Goal: Task Accomplishment & Management: Use online tool/utility

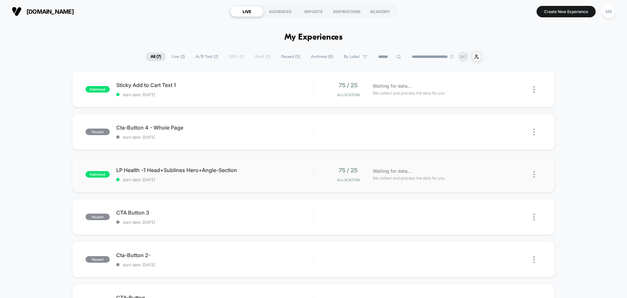
click at [201, 182] on div "published LP Health -1 Head+Sublines Hero+Angle-Section start date: 8/11/2025 7…" at bounding box center [313, 174] width 483 height 36
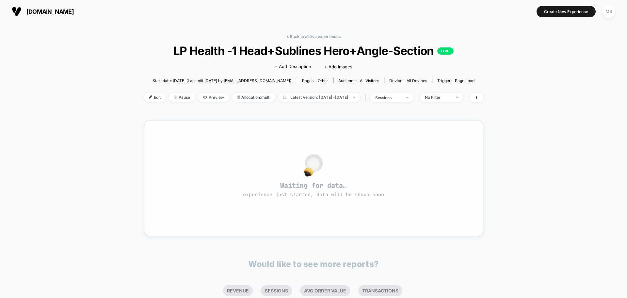
drag, startPoint x: 275, startPoint y: 184, endPoint x: 370, endPoint y: 192, distance: 95.8
click at [370, 192] on span "Waiting for data… experience just started, data will be shown soon" at bounding box center [314, 189] width 316 height 17
drag, startPoint x: 403, startPoint y: 200, endPoint x: 269, endPoint y: 189, distance: 134.5
click at [269, 189] on div "Waiting for data… experience just started, data will be shown soon" at bounding box center [314, 178] width 316 height 92
click at [19, 85] on div "< Back to all live experiences LP Health -1 Head+Sublines Hero+Angle-Section LI…" at bounding box center [313, 205] width 627 height 365
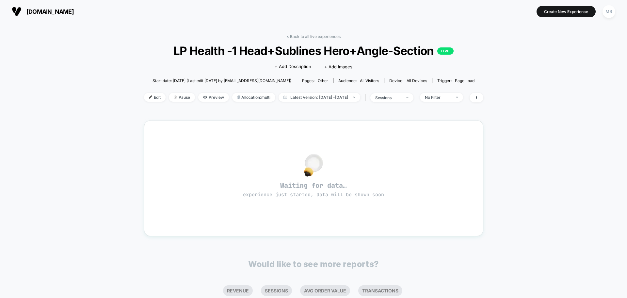
click at [527, 171] on div "< Back to all live experiences LP Health -1 Head+Sublines Hero+Angle-Section LI…" at bounding box center [313, 205] width 627 height 365
click at [145, 96] on span "Edit" at bounding box center [155, 97] width 22 height 9
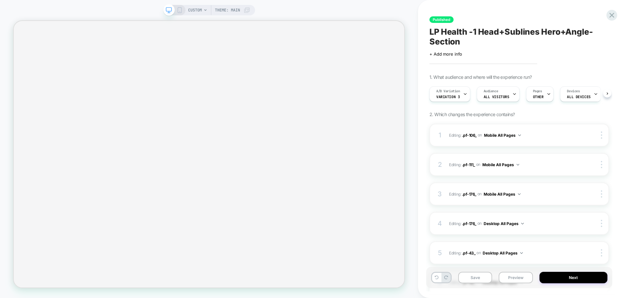
scroll to position [0, 0]
click at [507, 97] on span "All Visitors" at bounding box center [497, 96] width 26 height 5
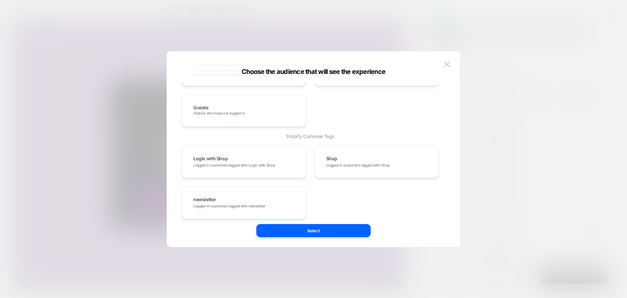
scroll to position [291, 0]
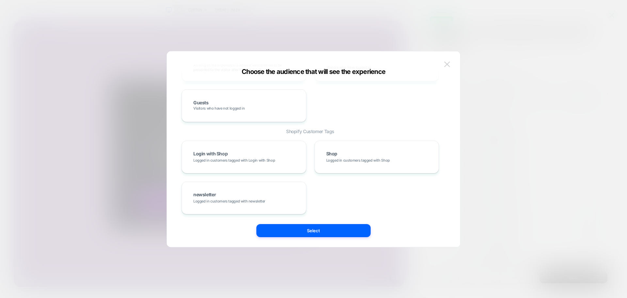
click at [445, 64] on img at bounding box center [447, 64] width 6 height 6
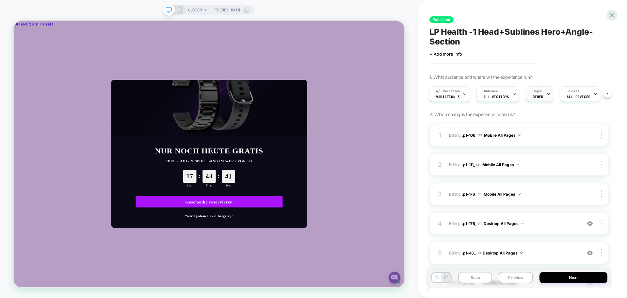
click at [539, 93] on div "Pages OTHER" at bounding box center [539, 94] width 24 height 15
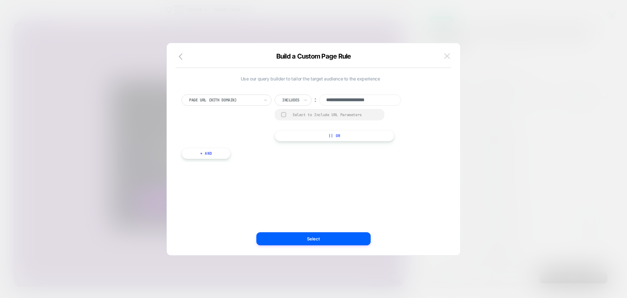
click at [447, 57] on img at bounding box center [447, 56] width 6 height 6
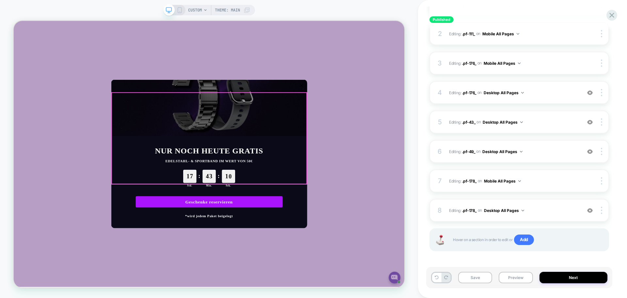
scroll to position [98, 0]
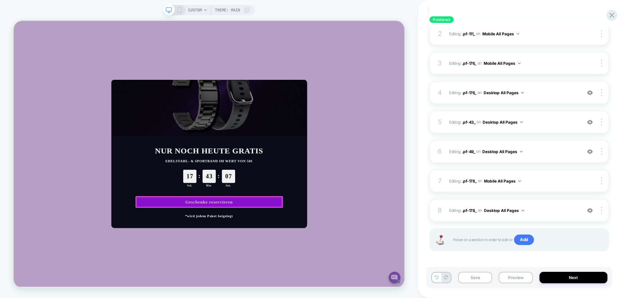
click at [263, 259] on link "Geschenke reservieren" at bounding box center [274, 262] width 196 height 15
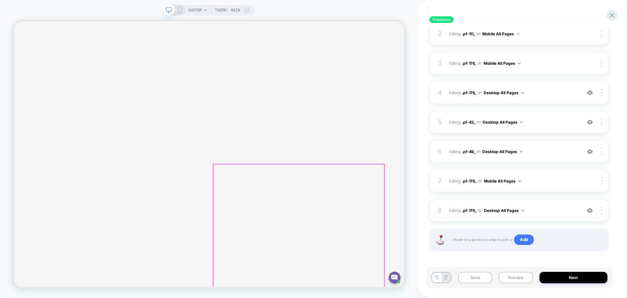
scroll to position [0, 0]
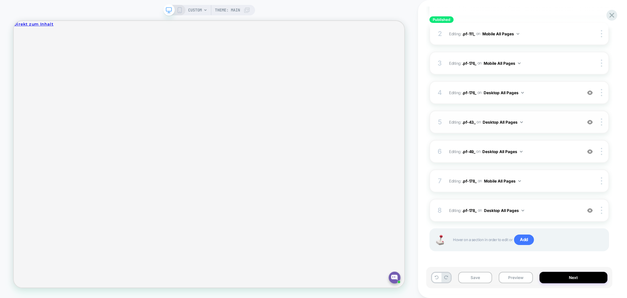
click at [588, 125] on div at bounding box center [590, 121] width 12 height 7
click at [591, 123] on img at bounding box center [591, 122] width 6 height 6
click at [591, 151] on img at bounding box center [591, 152] width 6 height 6
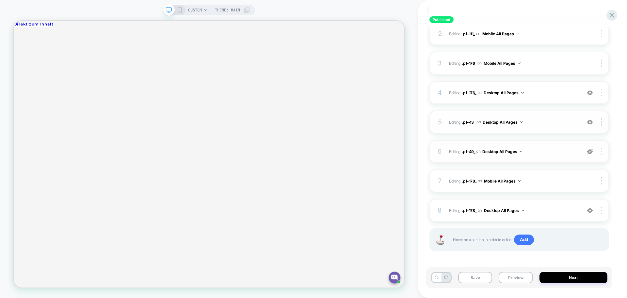
click at [591, 151] on img at bounding box center [591, 152] width 6 height 6
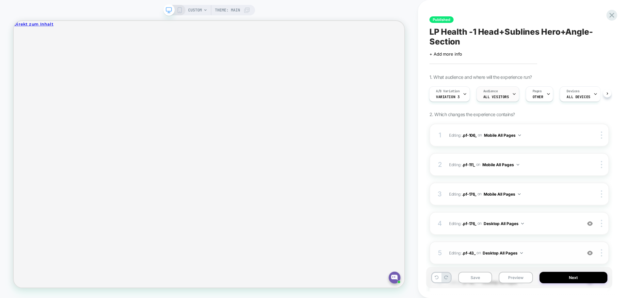
click at [508, 97] on div "Audience All Visitors" at bounding box center [496, 94] width 39 height 15
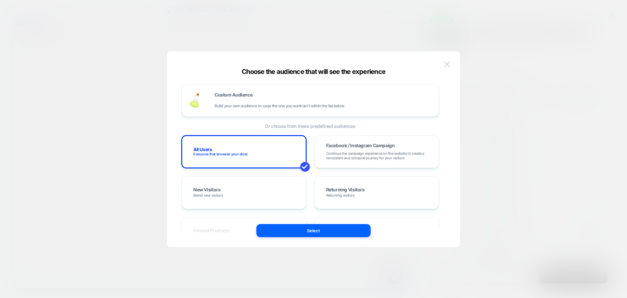
click at [449, 64] on img at bounding box center [447, 64] width 6 height 6
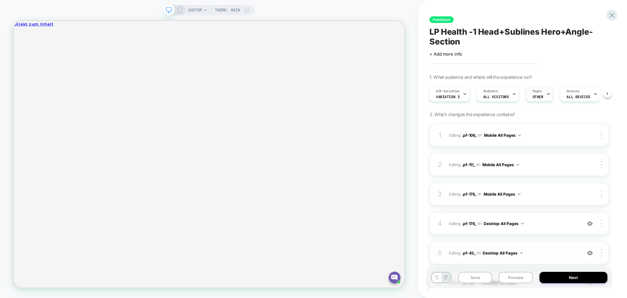
click at [536, 94] on div "Pages OTHER" at bounding box center [539, 94] width 24 height 15
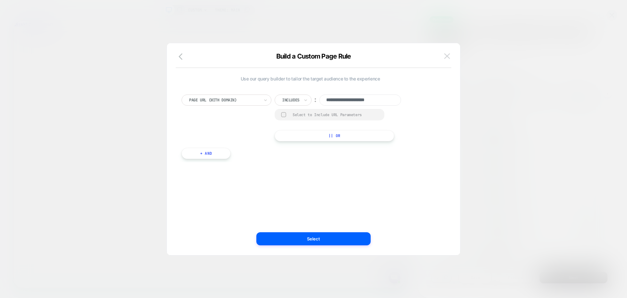
click at [451, 59] on button at bounding box center [448, 56] width 10 height 10
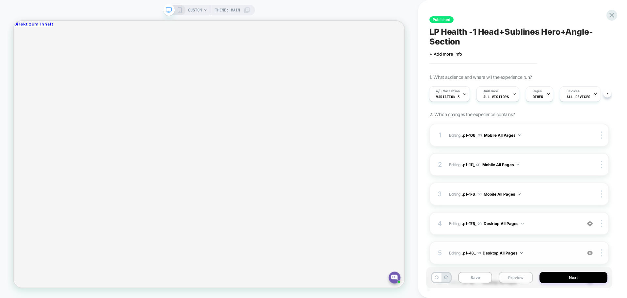
click at [518, 280] on button "Preview" at bounding box center [516, 277] width 34 height 11
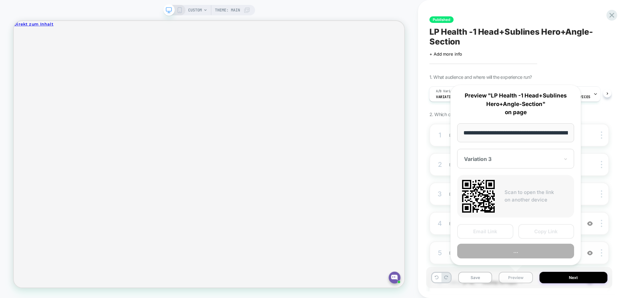
scroll to position [0, 32]
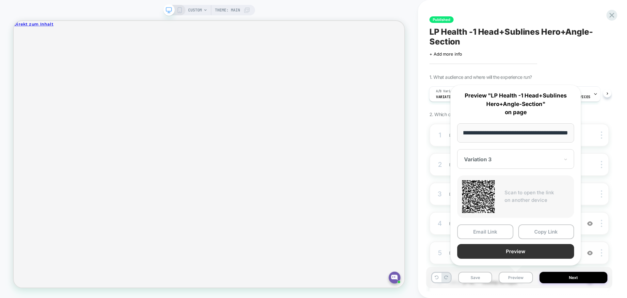
click at [517, 248] on button "Preview" at bounding box center [516, 251] width 117 height 15
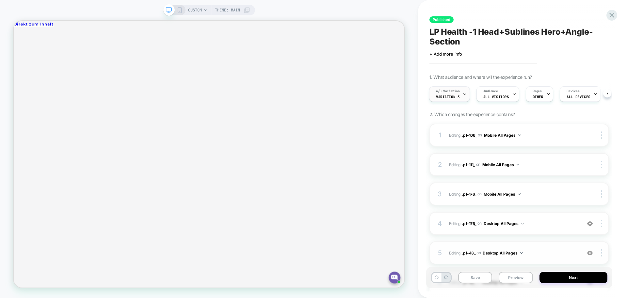
click at [460, 93] on span "A/B Variation" at bounding box center [448, 91] width 24 height 5
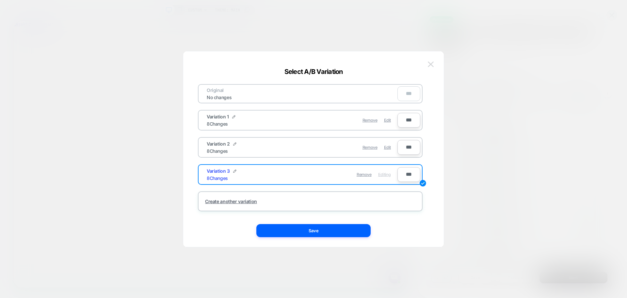
click at [432, 63] on img at bounding box center [431, 64] width 6 height 6
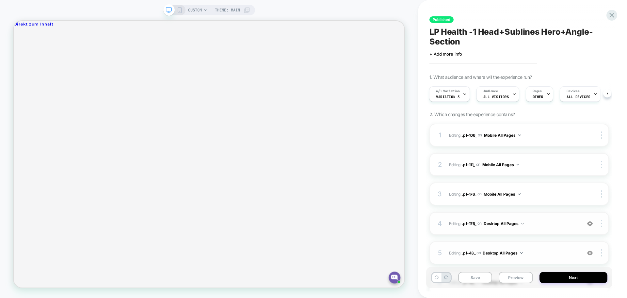
click at [592, 224] on img at bounding box center [591, 224] width 6 height 6
click at [591, 252] on img at bounding box center [591, 253] width 6 height 6
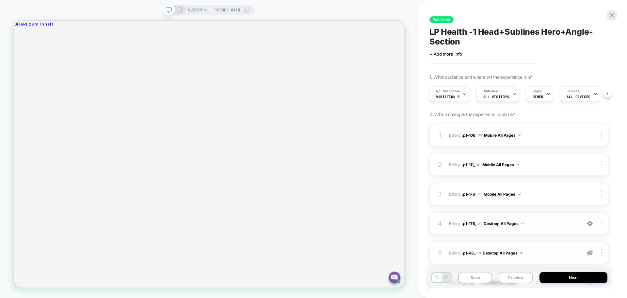
click at [591, 252] on img at bounding box center [591, 253] width 6 height 6
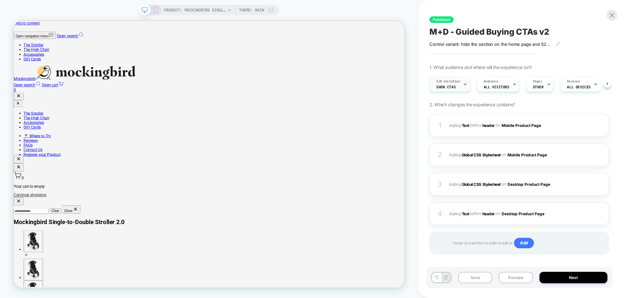
click at [454, 86] on span "Show CTAs" at bounding box center [446, 87] width 19 height 5
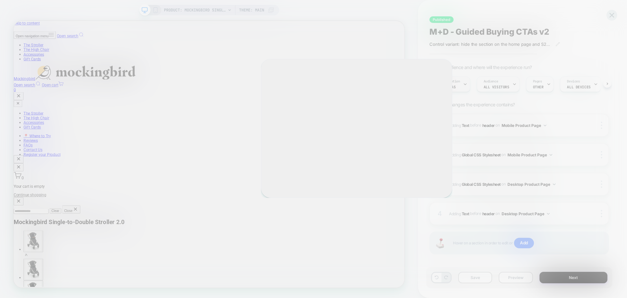
select select "******"
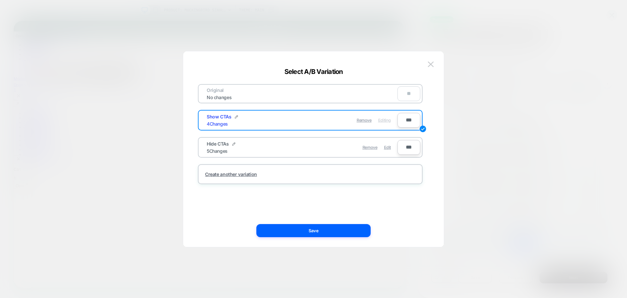
click at [431, 66] on img at bounding box center [431, 64] width 6 height 6
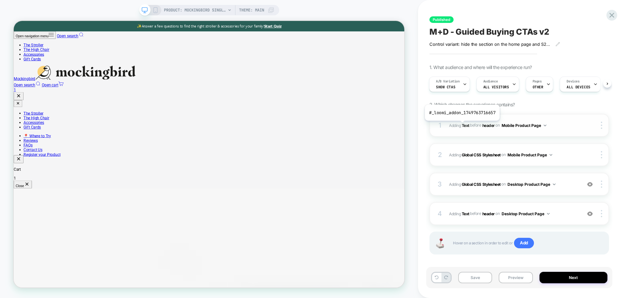
scroll to position [6, 0]
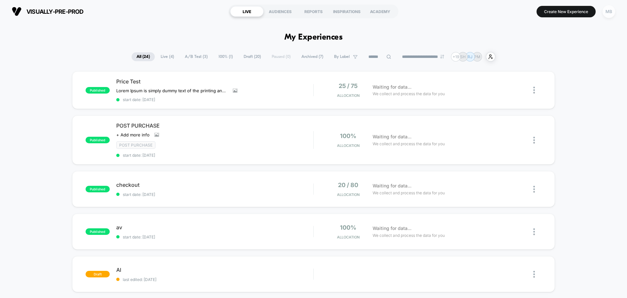
click at [605, 12] on div "MB" at bounding box center [609, 11] width 13 height 13
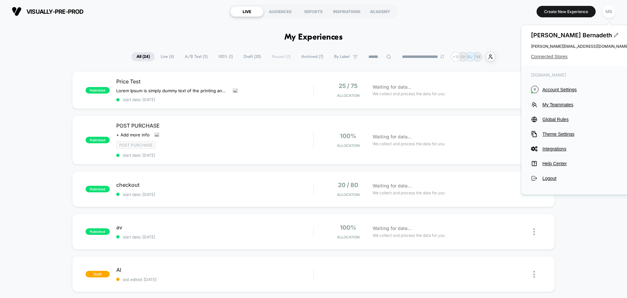
click at [555, 57] on span "Connected Stores" at bounding box center [580, 56] width 98 height 5
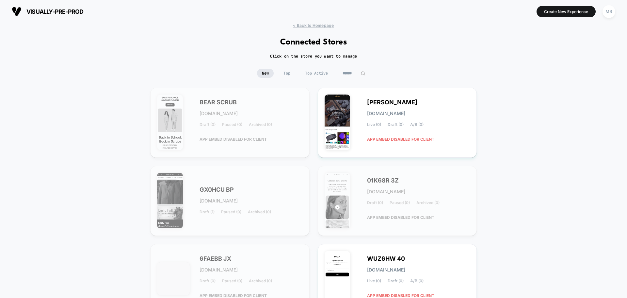
click at [359, 73] on input at bounding box center [354, 73] width 33 height 9
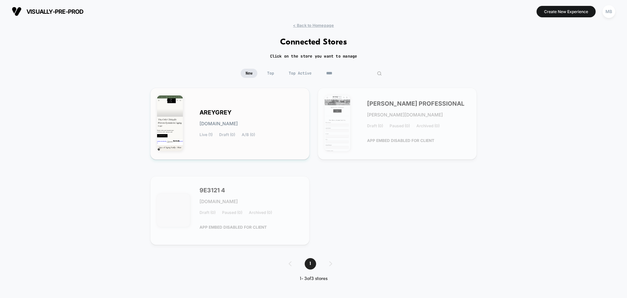
type input "****"
click at [281, 119] on div "AREYGREY areygrey.myshopify.com Live (1) Draft (0) A/B (0)" at bounding box center [251, 123] width 103 height 27
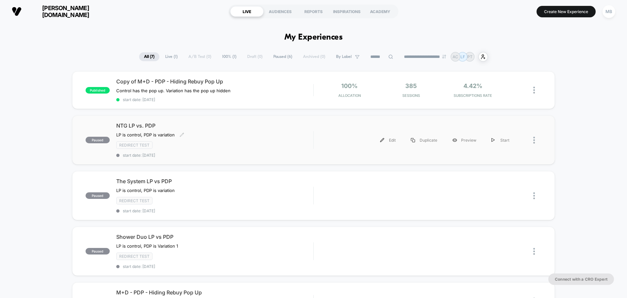
click at [192, 150] on div "NTG LP vs. PDP LP is control, PDP is variation Click to edit experience details…" at bounding box center [214, 139] width 197 height 35
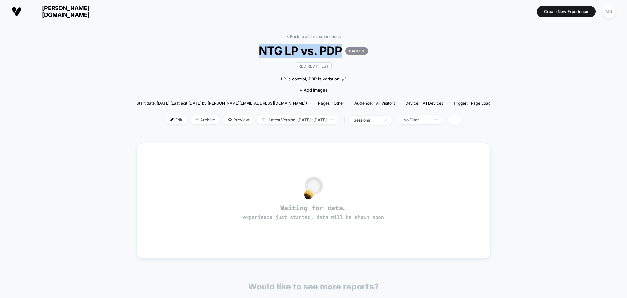
drag, startPoint x: 259, startPoint y: 50, endPoint x: 340, endPoint y: 50, distance: 80.7
click at [340, 50] on span "NTG LP vs. PDP PAUSED" at bounding box center [313, 51] width 319 height 14
copy span "NTG LP vs. PDP"
click at [171, 116] on span "Edit" at bounding box center [177, 119] width 22 height 9
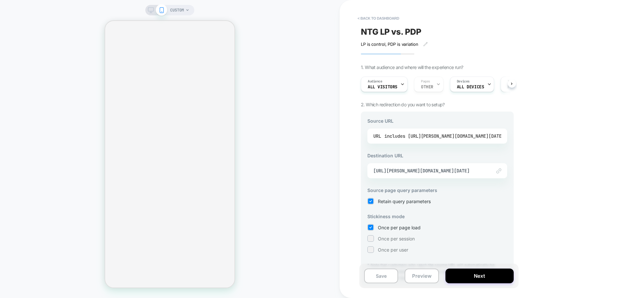
click at [427, 139] on div "includes https://arey.com/pages/not-today-grey" at bounding box center [445, 136] width 120 height 10
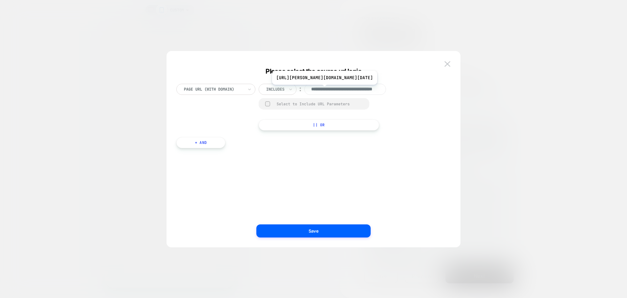
click at [324, 90] on input "**********" at bounding box center [346, 89] width 82 height 11
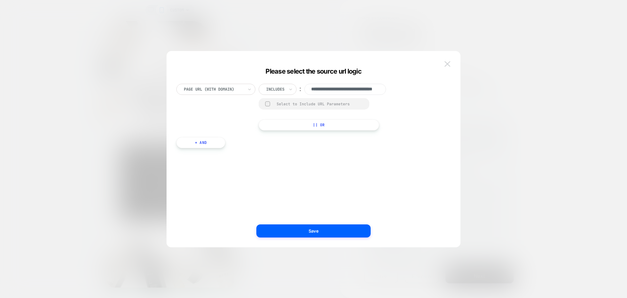
click at [447, 64] on img at bounding box center [448, 64] width 6 height 6
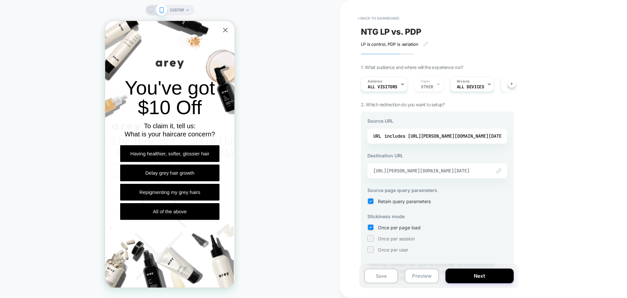
click at [431, 171] on span "https://arey.com/products/not-today-grey" at bounding box center [430, 171] width 112 height 6
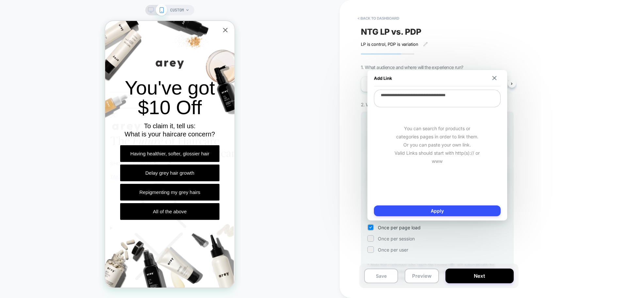
click at [480, 99] on textarea "**********" at bounding box center [437, 99] width 127 height 18
click at [496, 77] on img at bounding box center [495, 78] width 4 height 4
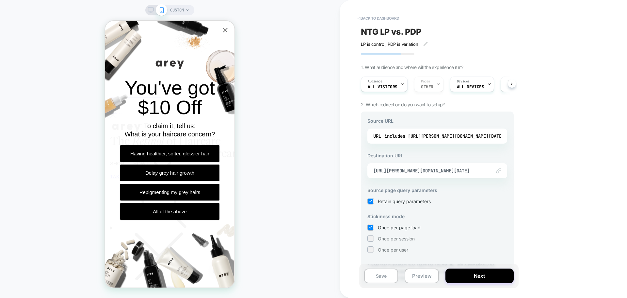
click at [564, 68] on div "< back to dashboard NTG LP vs. PDP LP is control, PDP is variation Click to edi…" at bounding box center [484, 149] width 288 height 298
click at [512, 85] on div "Audience All Visitors Pages OTHER Devices ALL DEVICES Trigger Page Load" at bounding box center [437, 84] width 153 height 22
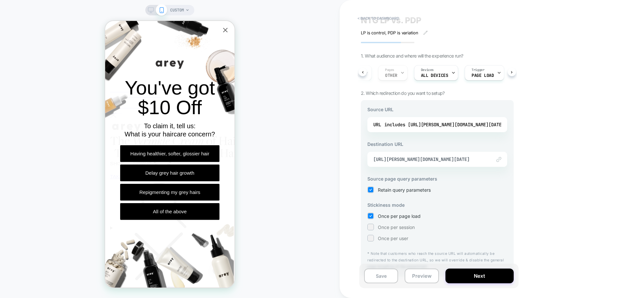
scroll to position [23, 0]
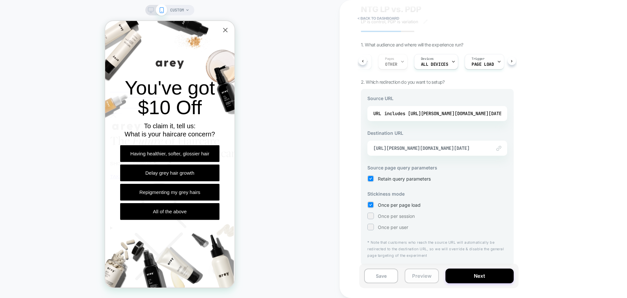
click at [422, 277] on button "Preview" at bounding box center [422, 275] width 34 height 15
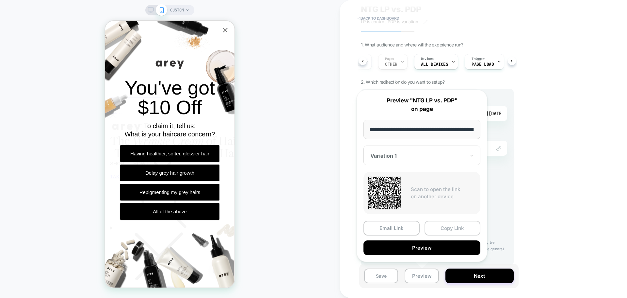
scroll to position [0, 0]
click at [461, 229] on button "Copy Link" at bounding box center [453, 228] width 56 height 15
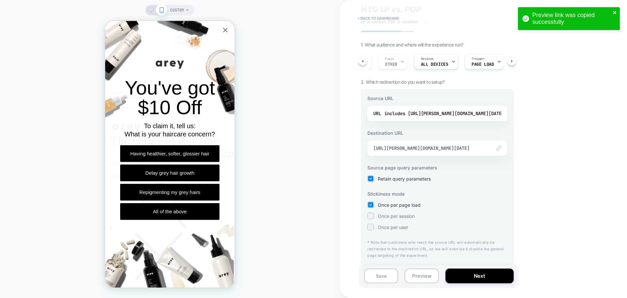
drag, startPoint x: 613, startPoint y: 11, endPoint x: 576, endPoint y: 11, distance: 37.6
click at [613, 11] on icon "close" at bounding box center [615, 12] width 5 height 5
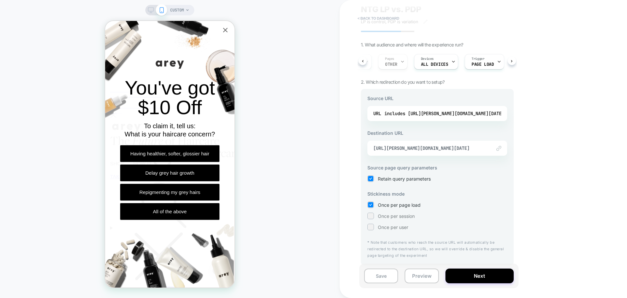
click at [382, 19] on button "< back to dashboard" at bounding box center [379, 18] width 48 height 10
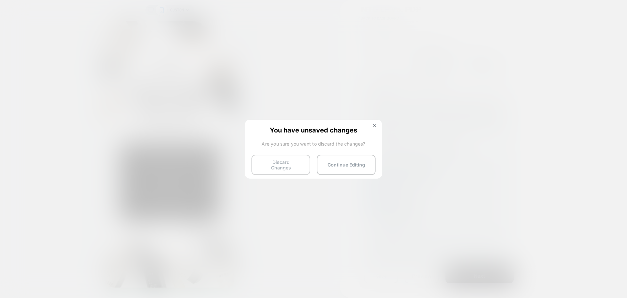
click at [264, 166] on button "Discard Changes" at bounding box center [281, 165] width 59 height 20
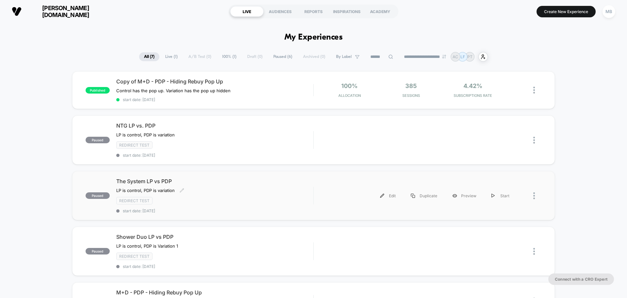
click at [202, 207] on div "The System LP vs PDP LP is control, PDP is variation Click to edit experience d…" at bounding box center [214, 195] width 197 height 35
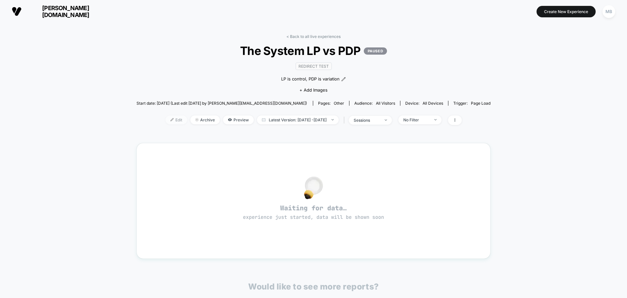
click at [166, 121] on span "Edit" at bounding box center [177, 119] width 22 height 9
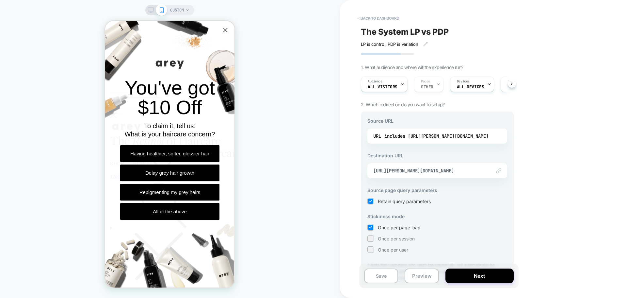
drag, startPoint x: 453, startPoint y: 30, endPoint x: 362, endPoint y: 29, distance: 91.2
click at [362, 29] on div "The System LP vs PDP" at bounding box center [437, 32] width 153 height 10
drag, startPoint x: 360, startPoint y: 30, endPoint x: 418, endPoint y: 28, distance: 58.9
click at [418, 28] on div "**********" at bounding box center [437, 149] width 159 height 285
click at [412, 33] on textarea "**********" at bounding box center [420, 32] width 119 height 10
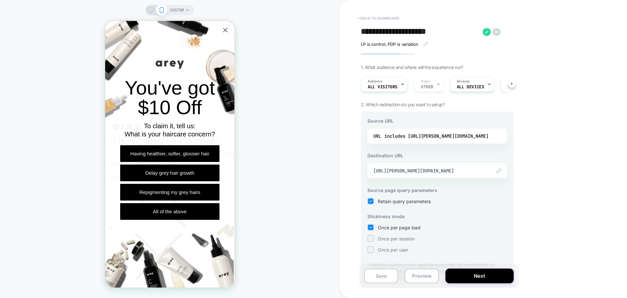
click at [373, 15] on button "< back to dashboard" at bounding box center [379, 18] width 48 height 10
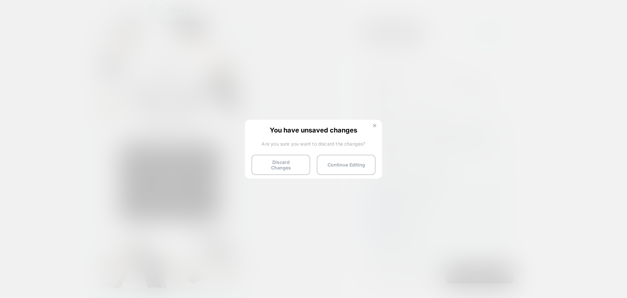
click at [374, 124] on img at bounding box center [374, 125] width 3 height 3
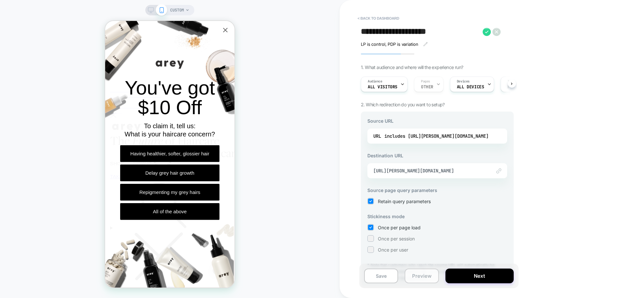
click at [430, 273] on button "Preview" at bounding box center [422, 275] width 34 height 15
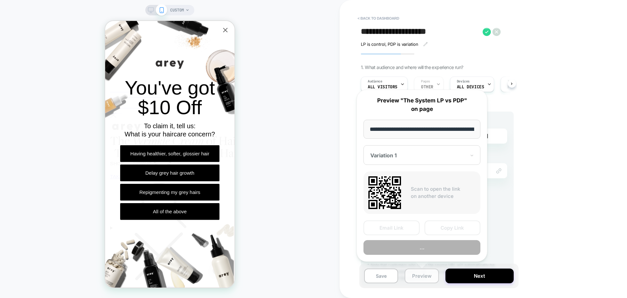
scroll to position [0, 39]
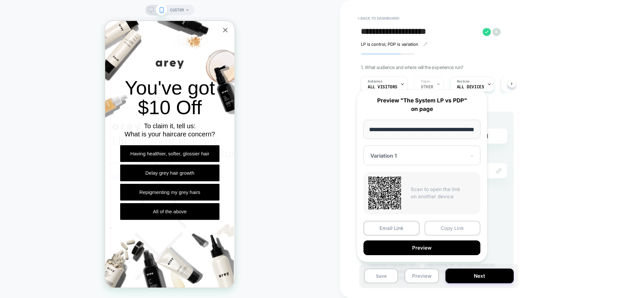
click at [454, 231] on button "Copy Link" at bounding box center [453, 228] width 56 height 15
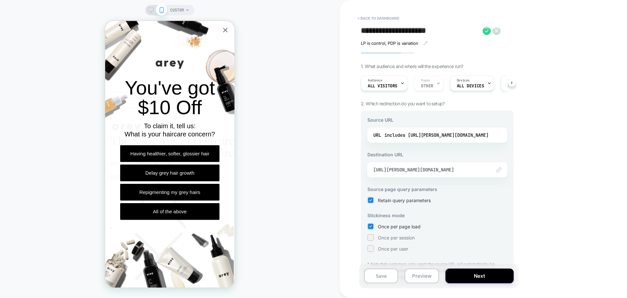
scroll to position [0, 0]
click at [370, 16] on button "< back to dashboard" at bounding box center [379, 18] width 48 height 10
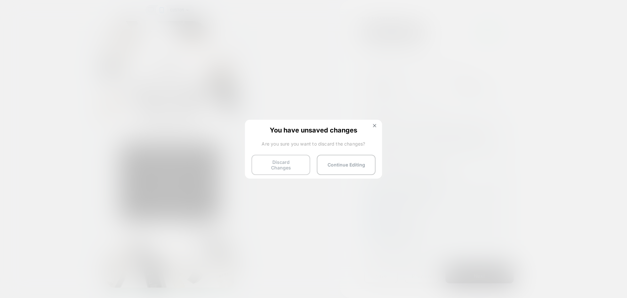
click at [279, 163] on button "Discard Changes" at bounding box center [281, 165] width 59 height 20
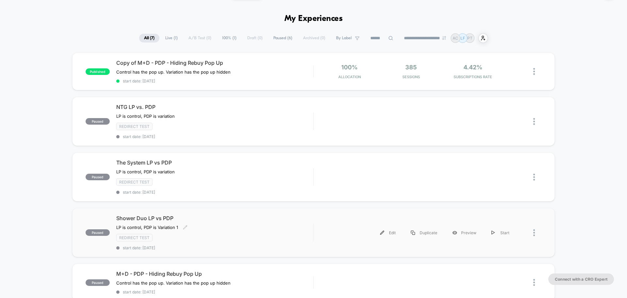
scroll to position [65, 0]
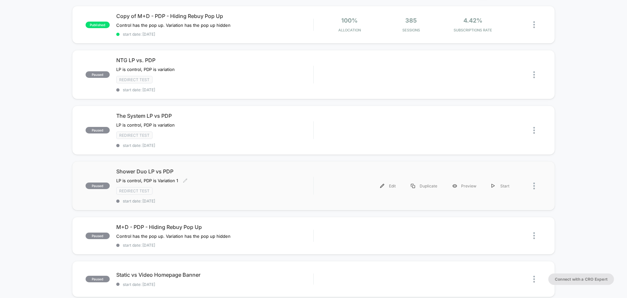
click at [202, 198] on div "Shower Duo LP vs PDP LP is control, PDP is Variation 1 Click to edit experience…" at bounding box center [214, 185] width 197 height 35
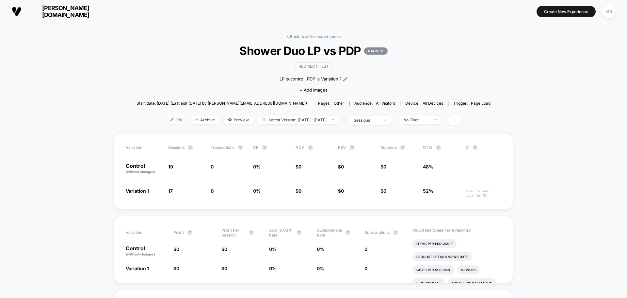
click at [166, 122] on span "Edit" at bounding box center [177, 119] width 22 height 9
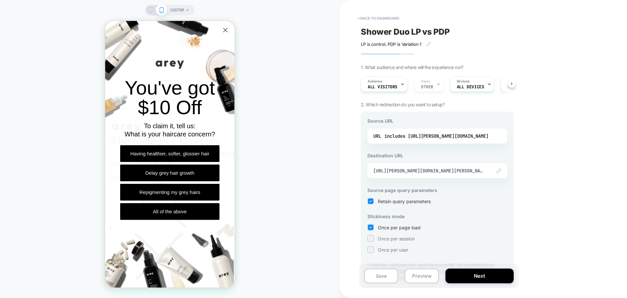
click at [375, 32] on span "Shower Duo LP vs PDP" at bounding box center [405, 32] width 89 height 10
click at [425, 275] on button "Preview" at bounding box center [422, 275] width 34 height 15
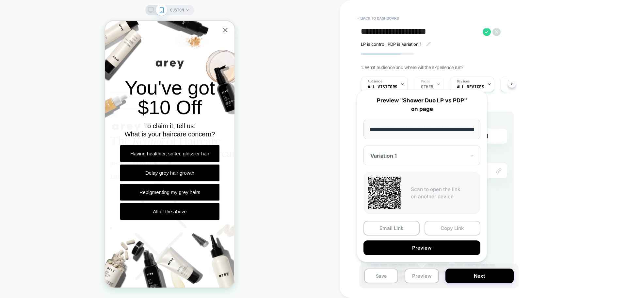
click at [461, 230] on button "Copy Link" at bounding box center [453, 228] width 56 height 15
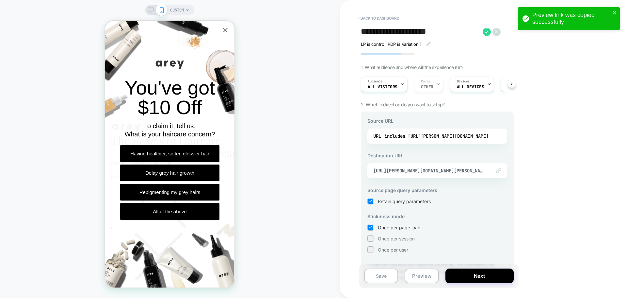
click at [382, 33] on textarea "**********" at bounding box center [420, 32] width 119 height 10
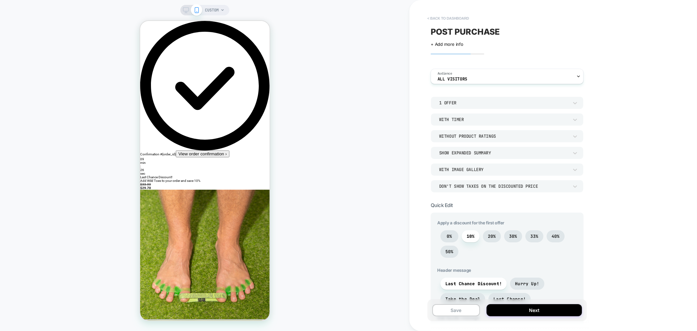
click at [453, 17] on button "< back to dashboard" at bounding box center [448, 18] width 48 height 10
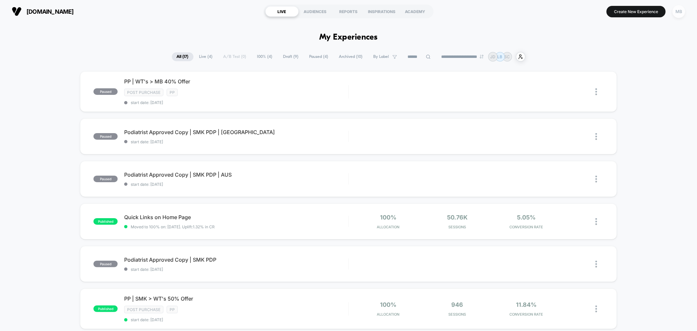
click at [674, 14] on button "MB" at bounding box center [679, 11] width 17 height 13
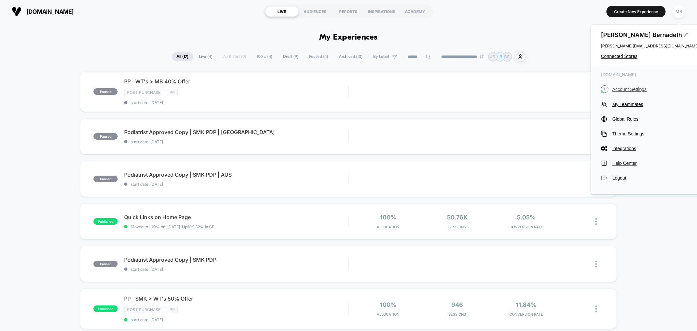
click at [631, 87] on span "Account Settings" at bounding box center [655, 89] width 87 height 5
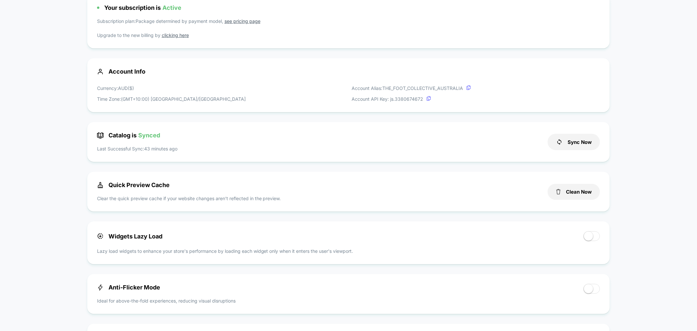
scroll to position [73, 0]
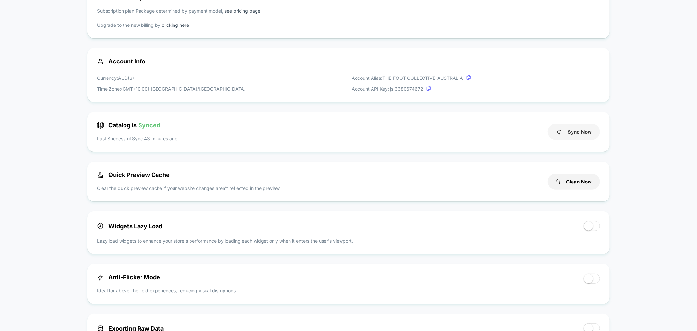
click at [579, 132] on button "Sync Now" at bounding box center [574, 132] width 52 height 16
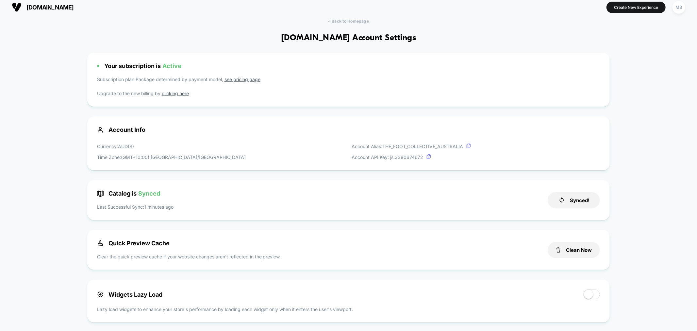
scroll to position [0, 0]
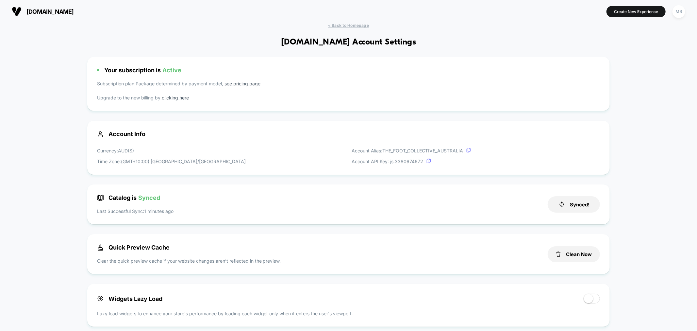
click at [358, 20] on div "thefootcollective.com https://thefootcollective.com Create New Experience MB" at bounding box center [348, 11] width 697 height 23
click at [359, 25] on span "< Back to Homepage" at bounding box center [348, 25] width 41 height 5
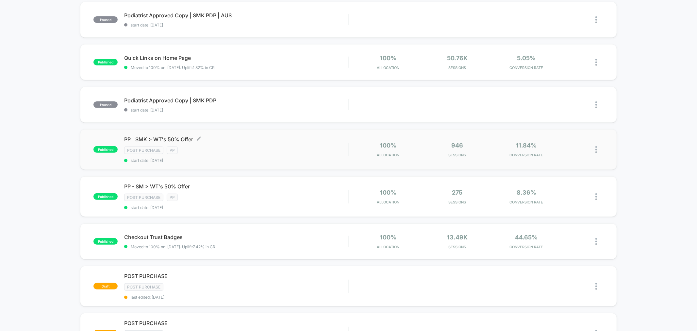
scroll to position [254, 0]
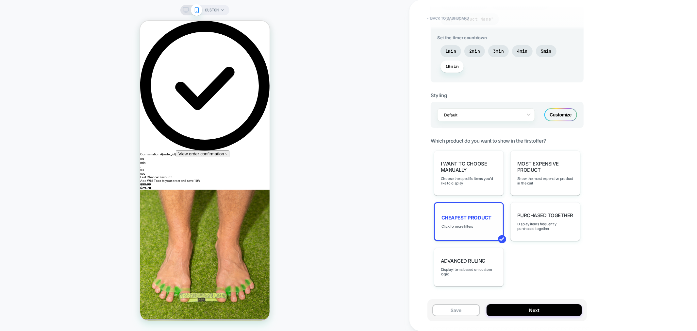
scroll to position [363, 0]
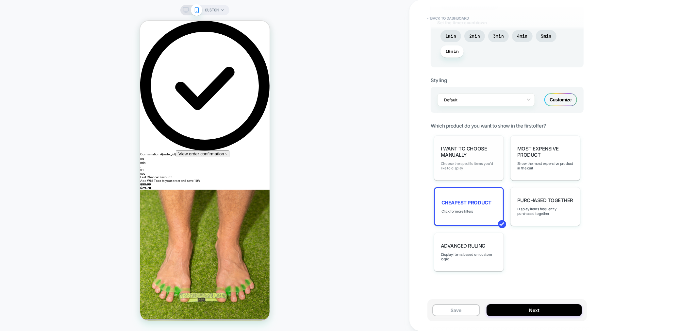
click at [460, 162] on span "Choose the specific items you'd like to display" at bounding box center [469, 165] width 56 height 9
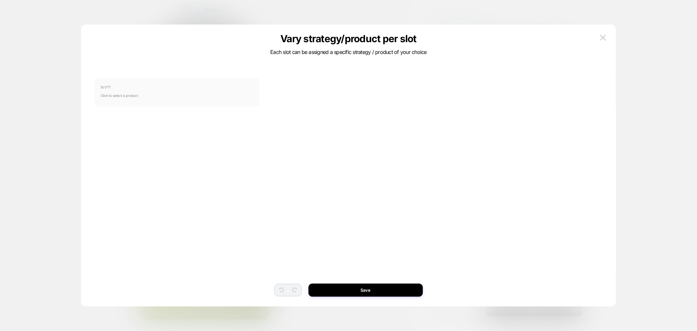
click at [173, 91] on span "Click to select a product" at bounding box center [177, 95] width 152 height 13
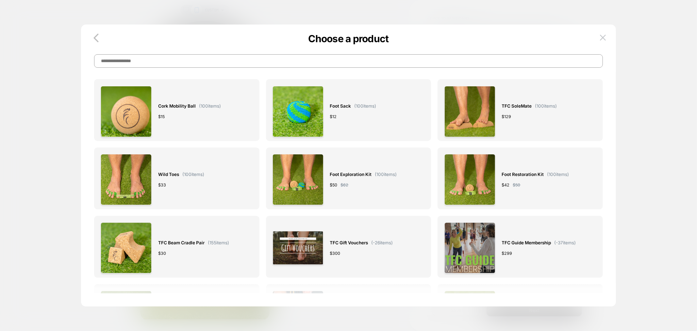
scroll to position [0, 0]
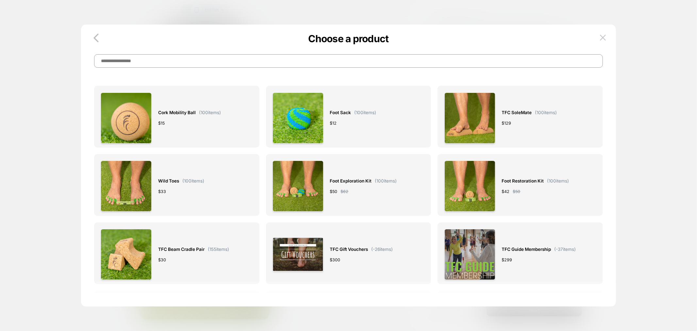
click at [144, 66] on input at bounding box center [348, 60] width 509 height 13
click at [207, 60] on input at bounding box center [348, 60] width 509 height 13
click at [158, 60] on input at bounding box center [348, 60] width 509 height 13
paste input "**********"
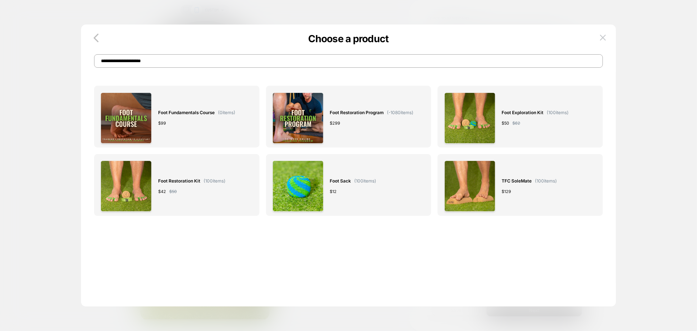
type input "**********"
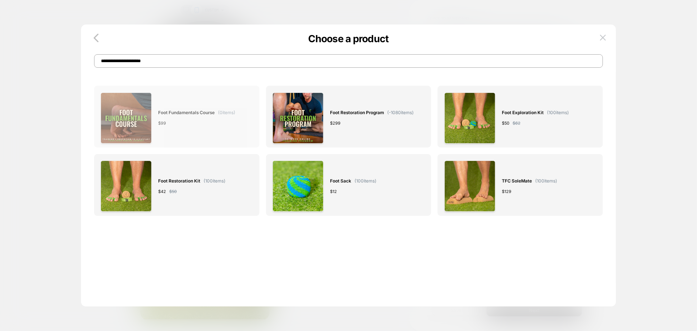
click at [167, 136] on div "Foot Fundamentals Course ( 0 items) $ 99" at bounding box center [196, 117] width 77 height 51
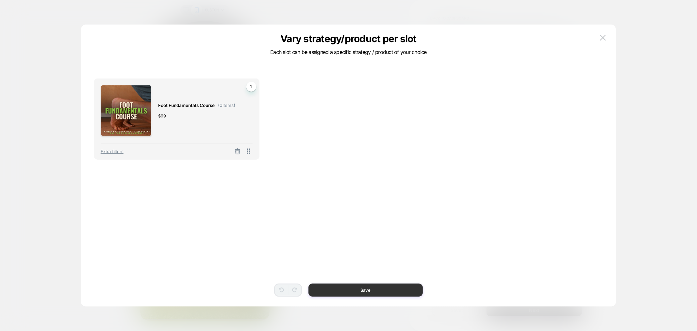
click at [353, 291] on button "Save" at bounding box center [366, 289] width 114 height 13
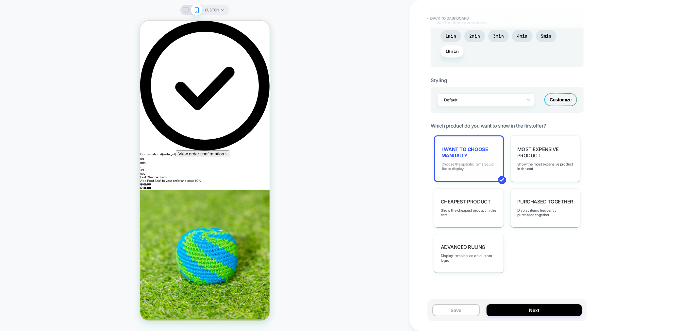
click at [467, 168] on span "Choose the specific items you'd like to display" at bounding box center [469, 166] width 55 height 9
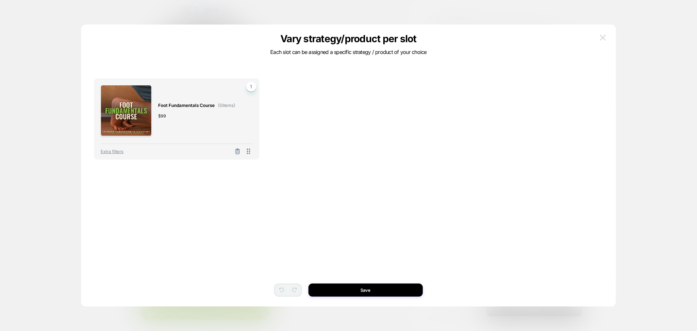
click at [606, 39] on button at bounding box center [603, 38] width 10 height 10
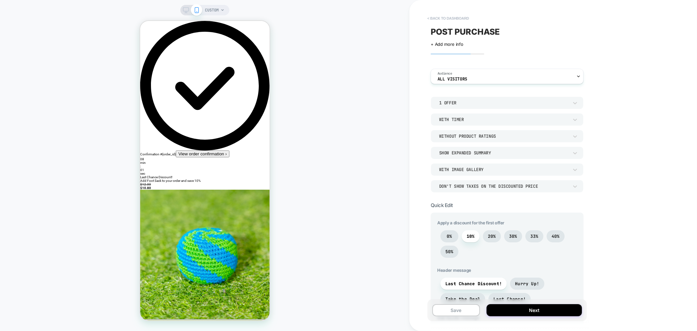
click at [452, 17] on button "< back to dashboard" at bounding box center [448, 18] width 48 height 10
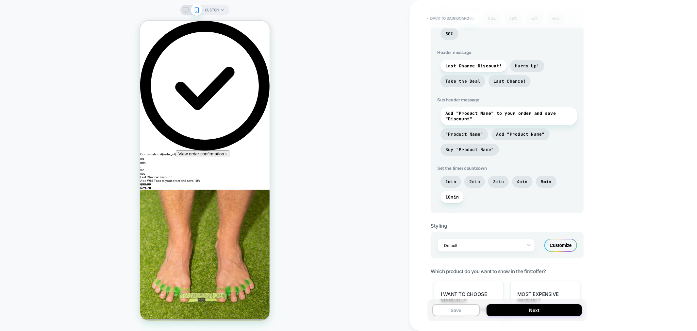
scroll to position [367, 0]
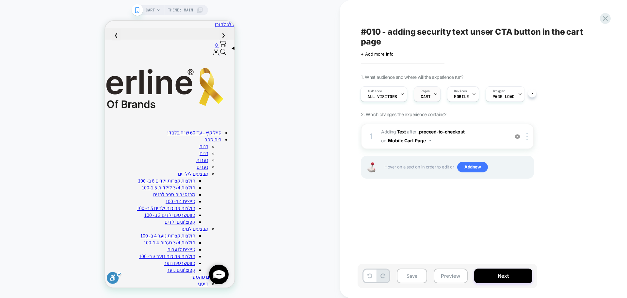
click at [429, 97] on span "CART" at bounding box center [426, 96] width 10 height 5
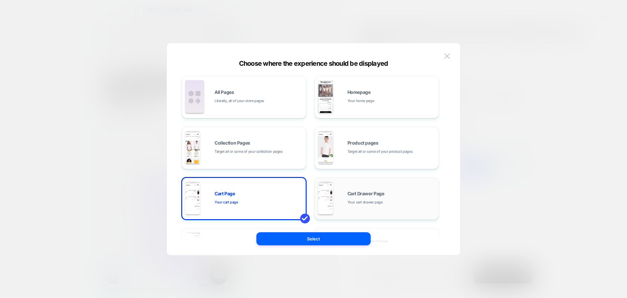
scroll to position [33, 0]
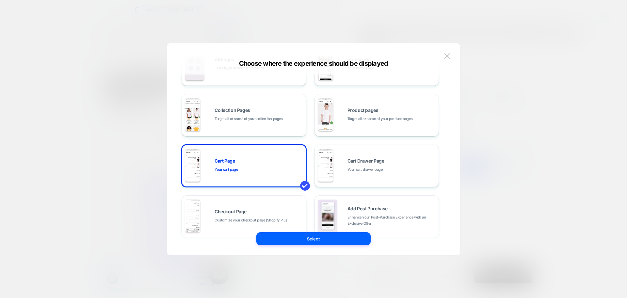
click at [429, 282] on div at bounding box center [313, 149] width 627 height 298
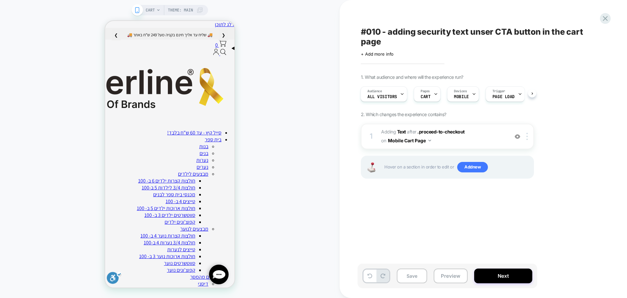
click at [396, 194] on div "1 #_loomi_addon_1754822435236 Adding Text AFTER .proceed-to-checkout .proceed-t…" at bounding box center [447, 159] width 173 height 71
click at [605, 21] on icon at bounding box center [605, 18] width 9 height 9
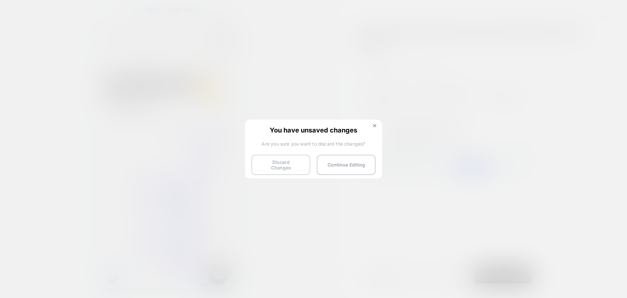
click at [281, 163] on button "Discard Changes" at bounding box center [281, 165] width 59 height 20
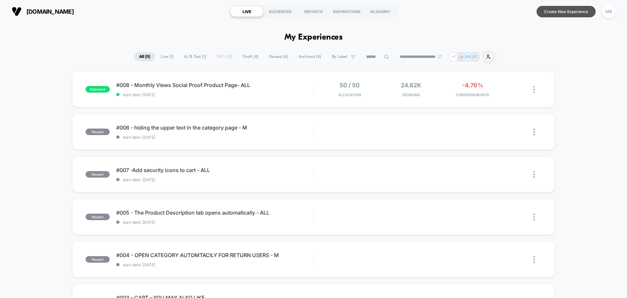
click at [559, 11] on button "Create New Experience" at bounding box center [566, 11] width 59 height 11
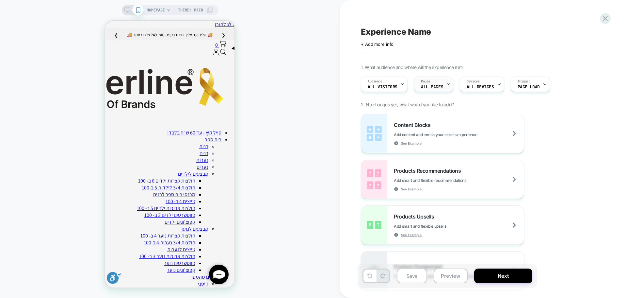
click at [437, 87] on span "ALL PAGES" at bounding box center [432, 87] width 22 height 5
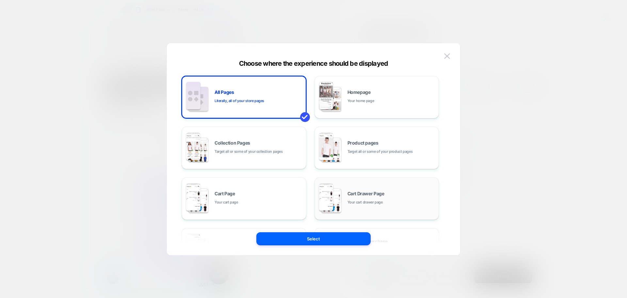
scroll to position [33, 0]
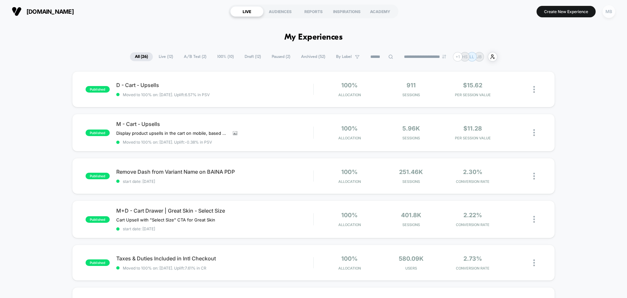
click at [607, 12] on div "MB" at bounding box center [609, 11] width 13 height 13
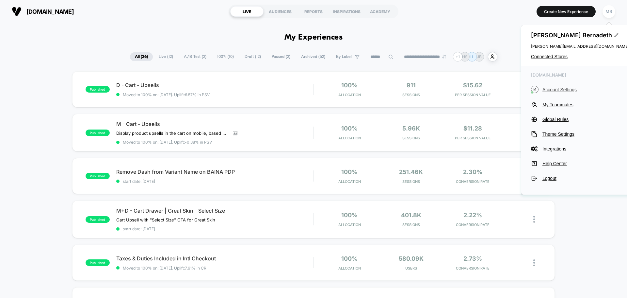
click at [559, 91] on span "Account Settings" at bounding box center [586, 89] width 87 height 5
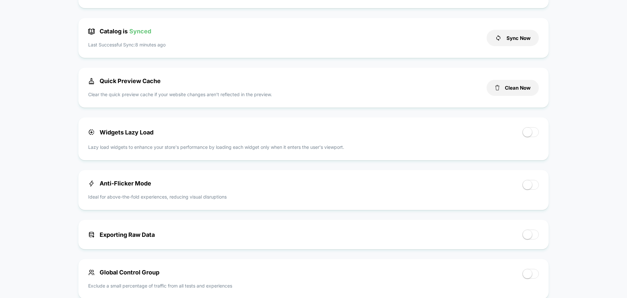
scroll to position [98, 0]
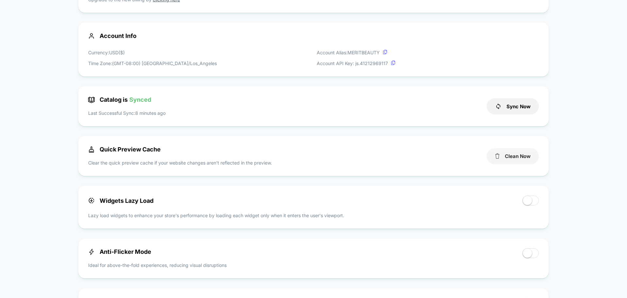
click at [504, 155] on button "Clean Now" at bounding box center [513, 156] width 52 height 16
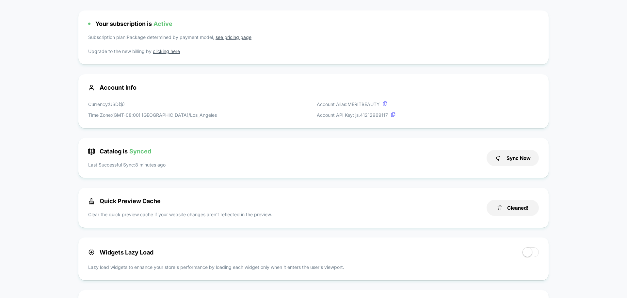
scroll to position [0, 0]
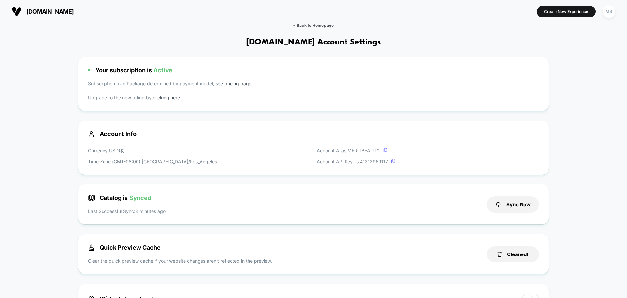
click at [306, 25] on span "< Back to Homepage" at bounding box center [313, 25] width 41 height 5
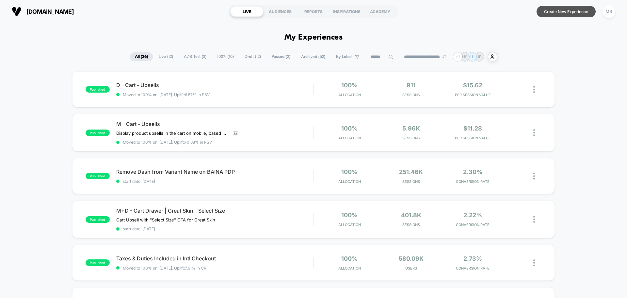
click at [579, 9] on button "Create New Experience" at bounding box center [566, 11] width 59 height 11
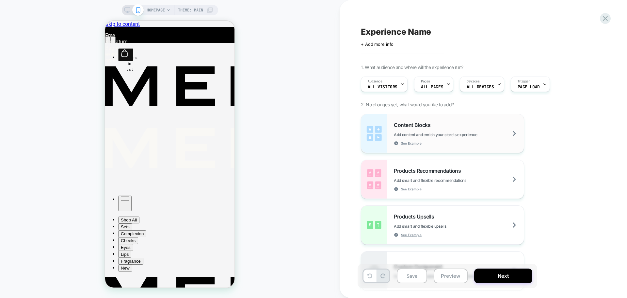
click at [387, 135] on img at bounding box center [374, 133] width 26 height 39
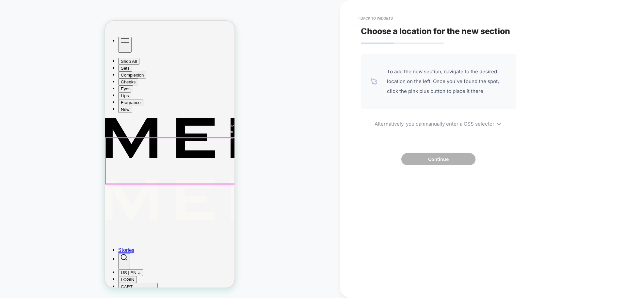
scroll to position [229, 0]
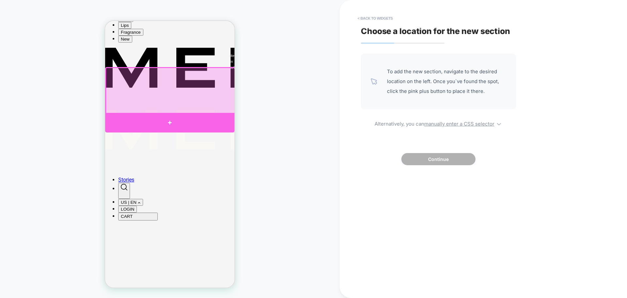
click at [172, 122] on div at bounding box center [169, 123] width 129 height 20
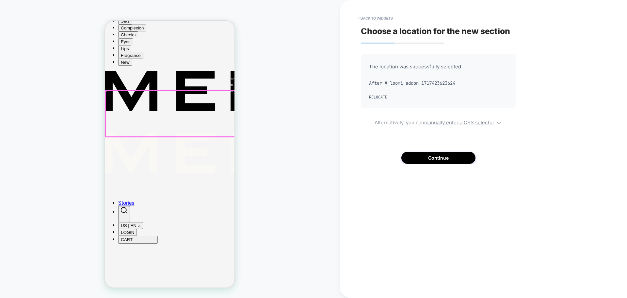
scroll to position [187, 0]
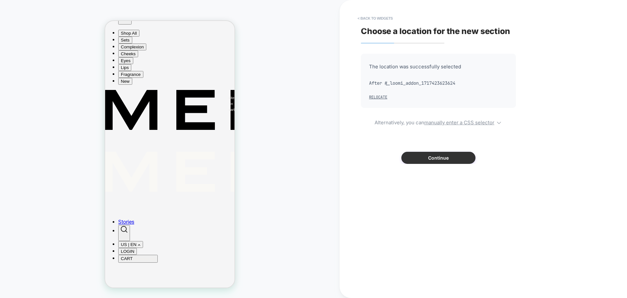
click at [443, 158] on button "Continue" at bounding box center [439, 158] width 74 height 12
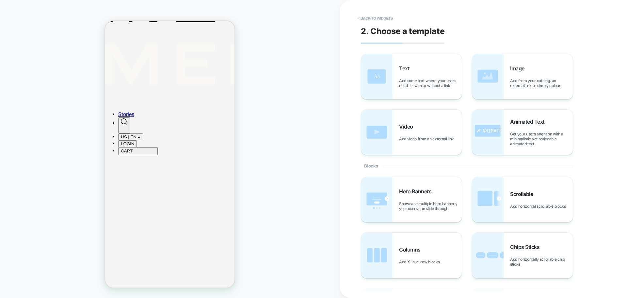
scroll to position [0, 0]
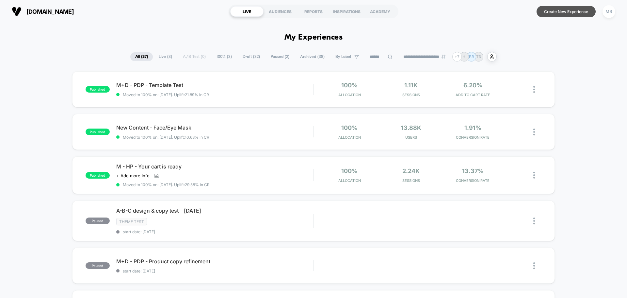
click at [556, 10] on button "Create New Experience" at bounding box center [566, 11] width 59 height 11
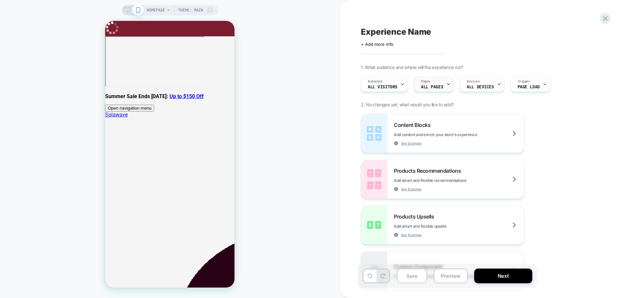
click at [438, 87] on span "ALL PAGES" at bounding box center [432, 87] width 22 height 5
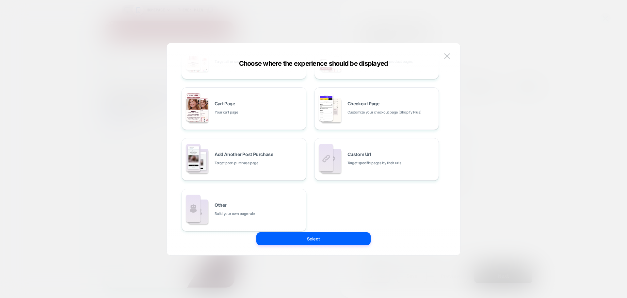
scroll to position [99, 0]
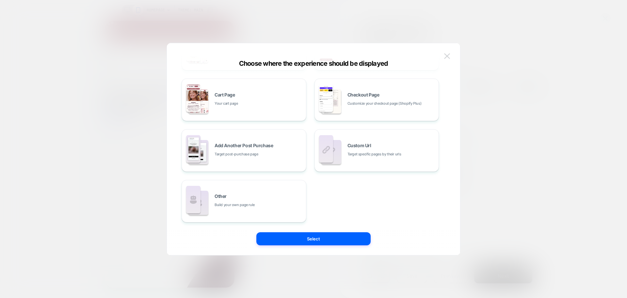
click at [448, 59] on img at bounding box center [447, 56] width 6 height 6
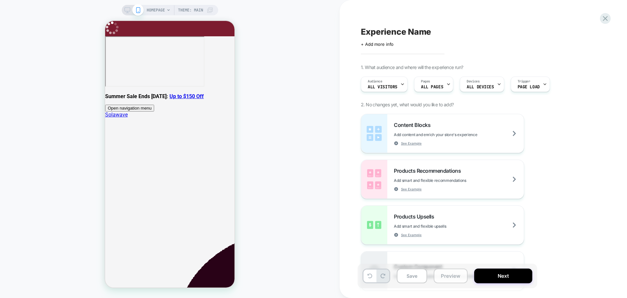
click at [449, 274] on button "Preview" at bounding box center [451, 275] width 34 height 15
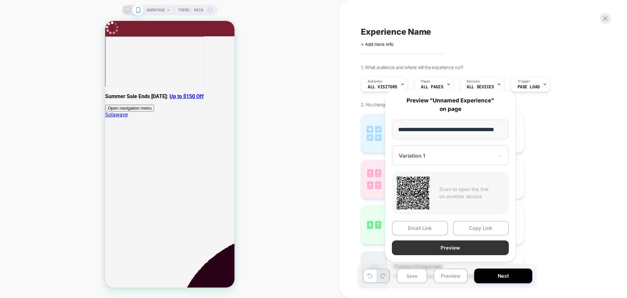
scroll to position [0, 0]
click at [461, 246] on button "Preview" at bounding box center [450, 247] width 117 height 15
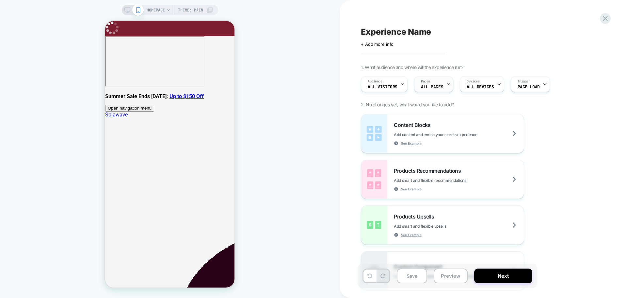
click at [427, 83] on span "Pages" at bounding box center [425, 81] width 9 height 5
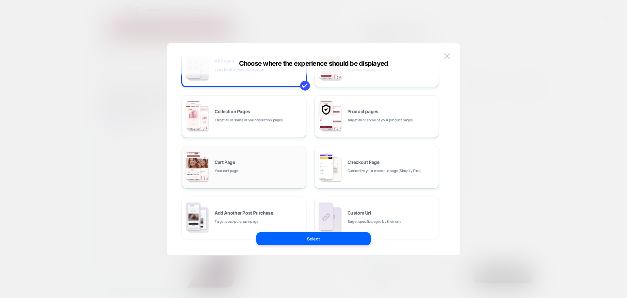
scroll to position [33, 0]
click at [236, 167] on span "Your cart page" at bounding box center [227, 169] width 24 height 6
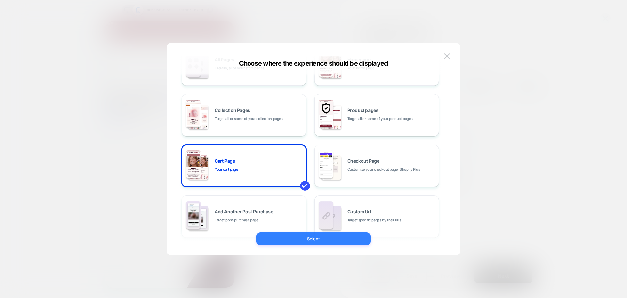
click at [312, 237] on button "Select" at bounding box center [314, 238] width 114 height 13
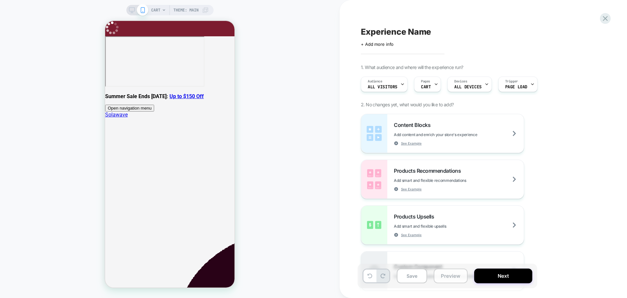
click at [452, 275] on button "Preview" at bounding box center [451, 275] width 34 height 15
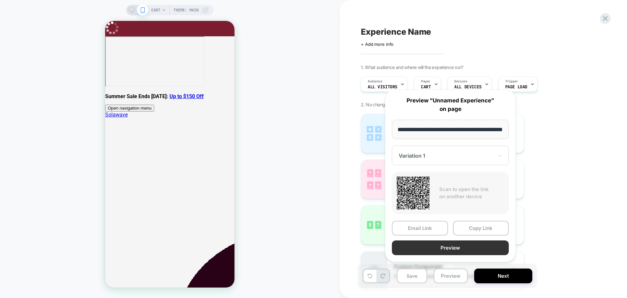
scroll to position [0, 0]
click at [458, 243] on button "Preview" at bounding box center [450, 247] width 117 height 15
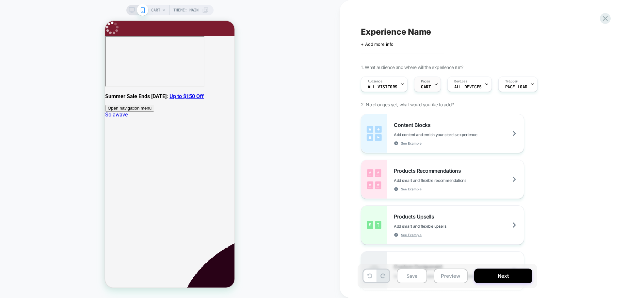
click at [428, 89] on span "CART" at bounding box center [426, 87] width 10 height 5
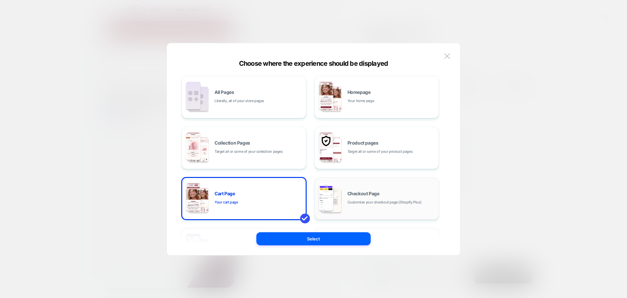
scroll to position [33, 0]
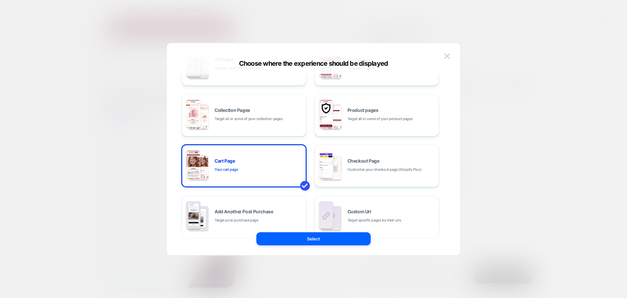
click at [446, 56] on img at bounding box center [447, 56] width 6 height 6
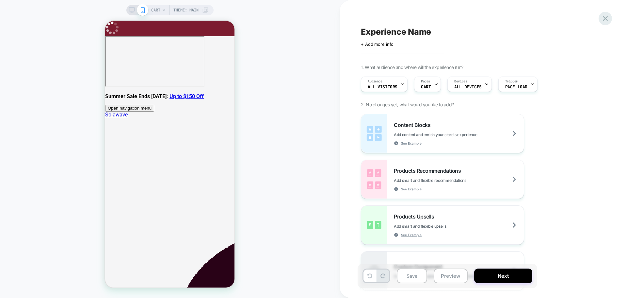
click at [607, 16] on icon at bounding box center [605, 18] width 9 height 9
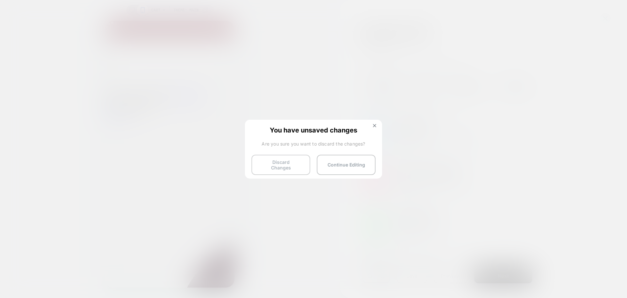
click at [295, 162] on button "Discard Changes" at bounding box center [281, 165] width 59 height 20
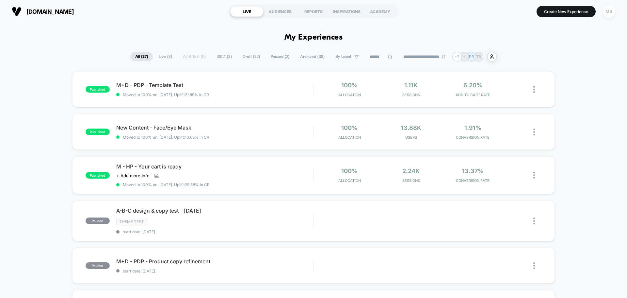
click at [611, 14] on div "MB" at bounding box center [609, 11] width 13 height 13
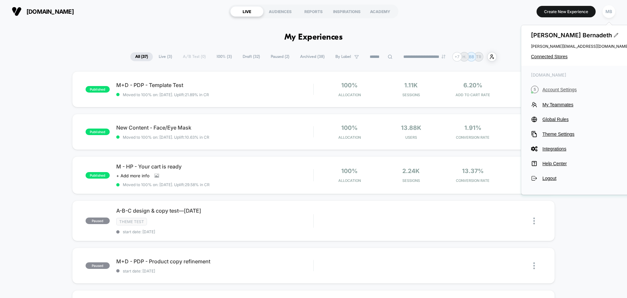
click at [563, 91] on span "Account Settings" at bounding box center [586, 89] width 87 height 5
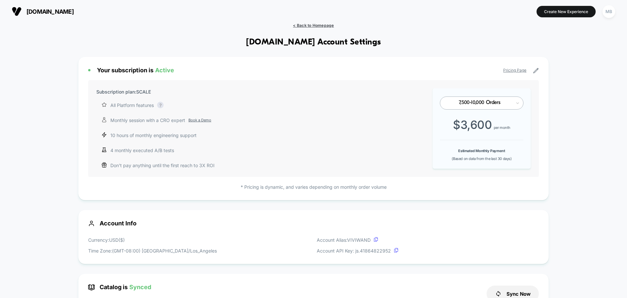
click at [309, 24] on span "< Back to Homepage" at bounding box center [313, 25] width 41 height 5
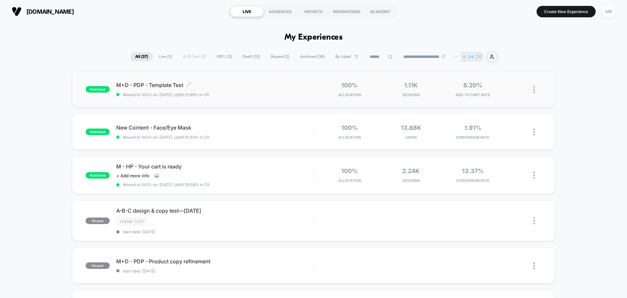
click at [242, 94] on span "Moved to 100% on: [DATE] . Uplift: 21.89% in CR" at bounding box center [214, 94] width 197 height 5
click at [257, 133] on div "New Content - Face/Eye Mask Click to edit experience details Click to edit expe…" at bounding box center [214, 131] width 197 height 15
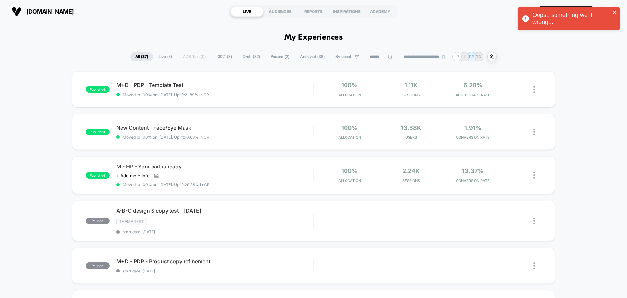
click at [616, 11] on icon "close" at bounding box center [614, 12] width 3 height 3
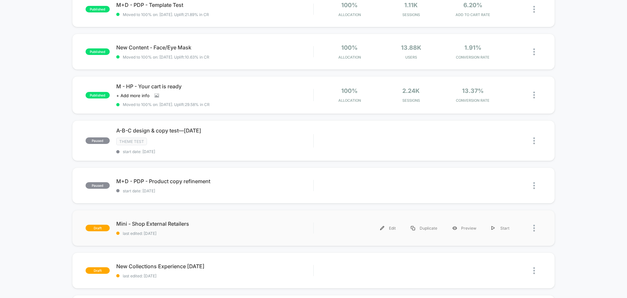
scroll to position [33, 0]
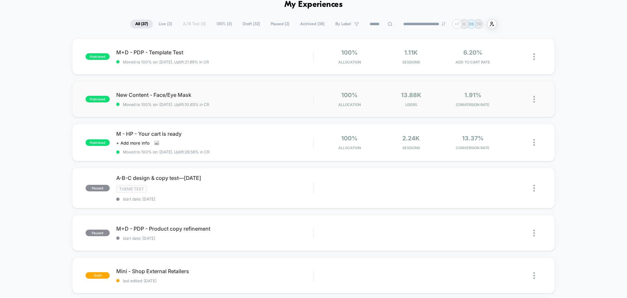
click at [263, 107] on span "Moved to 100% on: [DATE] . Uplift: 10.63% in CR" at bounding box center [214, 104] width 197 height 5
